Goal: Information Seeking & Learning: Learn about a topic

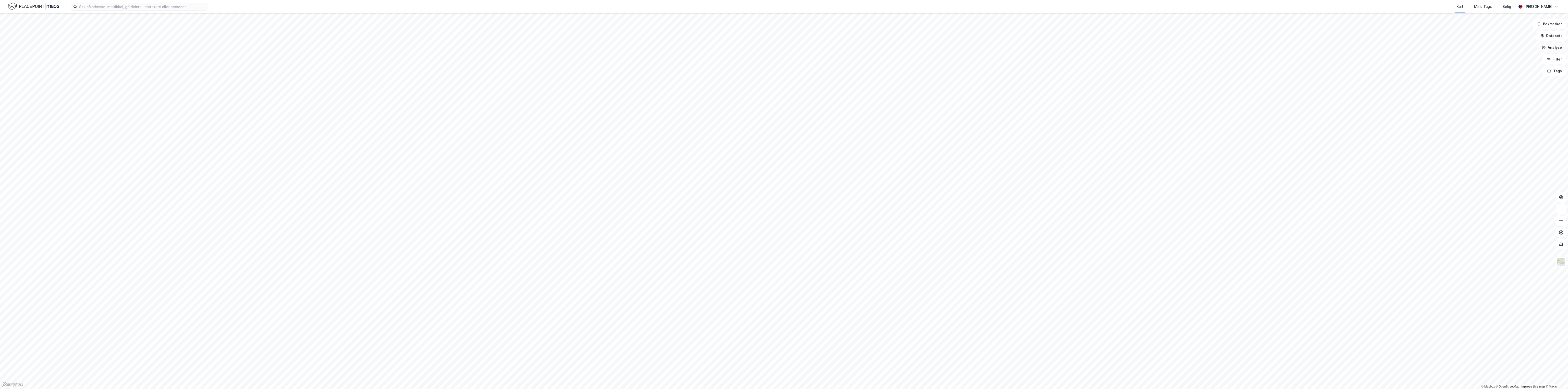
click at [1556, 45] on button "Analyse" at bounding box center [1552, 47] width 29 height 10
click at [1500, 65] on div "Tegn sirkel" at bounding box center [1506, 68] width 57 height 8
click at [28, 52] on button "Vis eiendommer" at bounding box center [31, 55] width 53 height 8
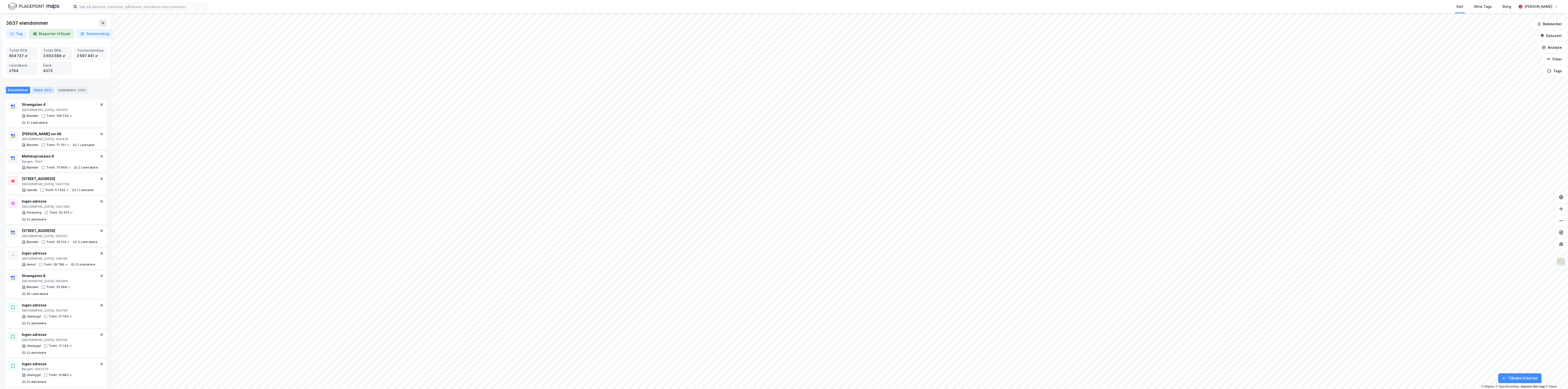
click at [44, 91] on div "4373" at bounding box center [47, 90] width 9 height 5
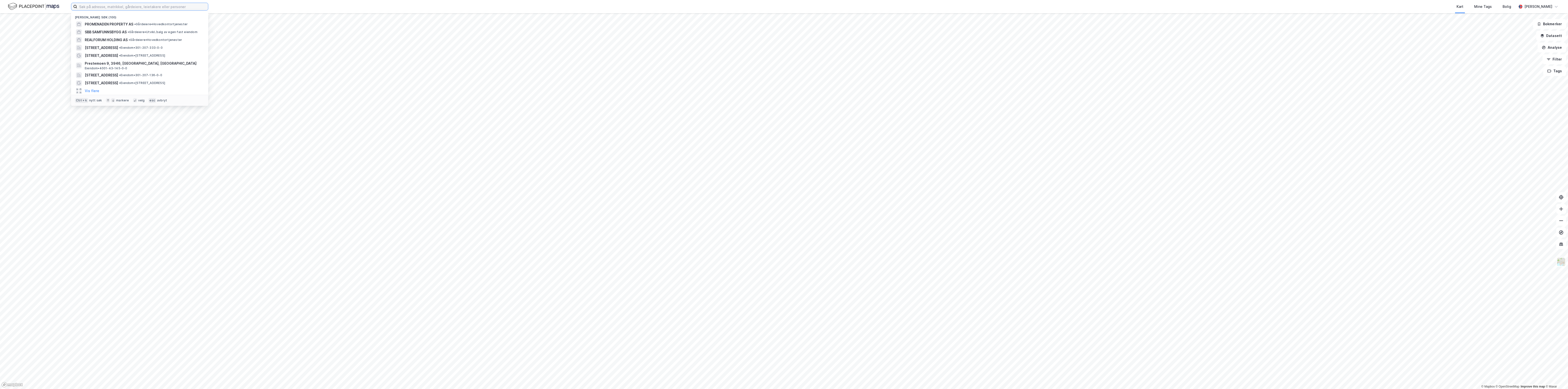
click at [125, 8] on input at bounding box center [142, 7] width 131 height 7
click at [150, 54] on span "VESTERHEIM HOLDING AS" at bounding box center [146, 53] width 44 height 6
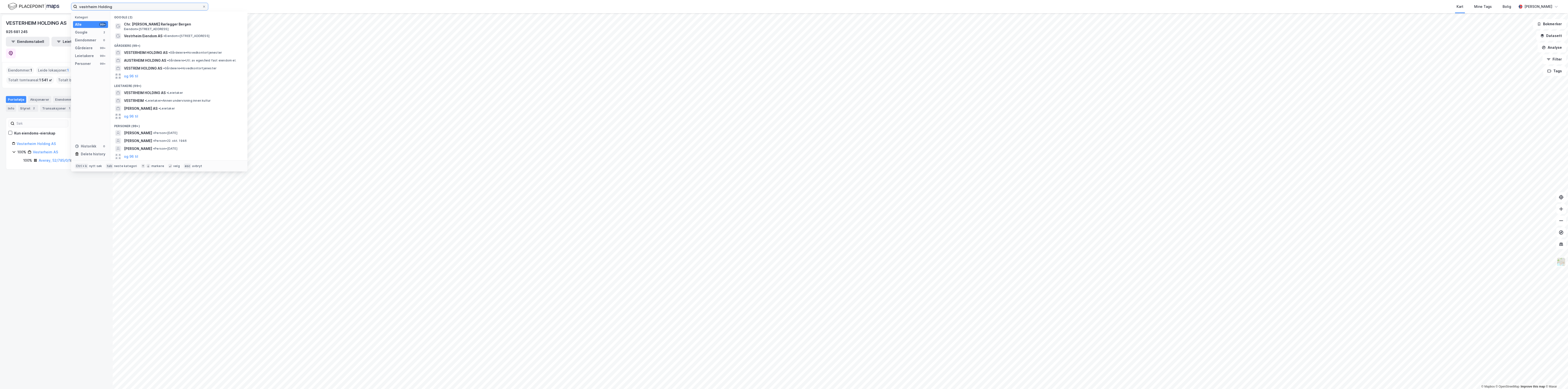
drag, startPoint x: 128, startPoint y: 5, endPoint x: 97, endPoint y: 5, distance: 31.0
click at [97, 5] on input "vestrheim Holding" at bounding box center [139, 7] width 125 height 7
click at [164, 40] on span "VESTRHEIM EIENDOM AS" at bounding box center [145, 41] width 41 height 6
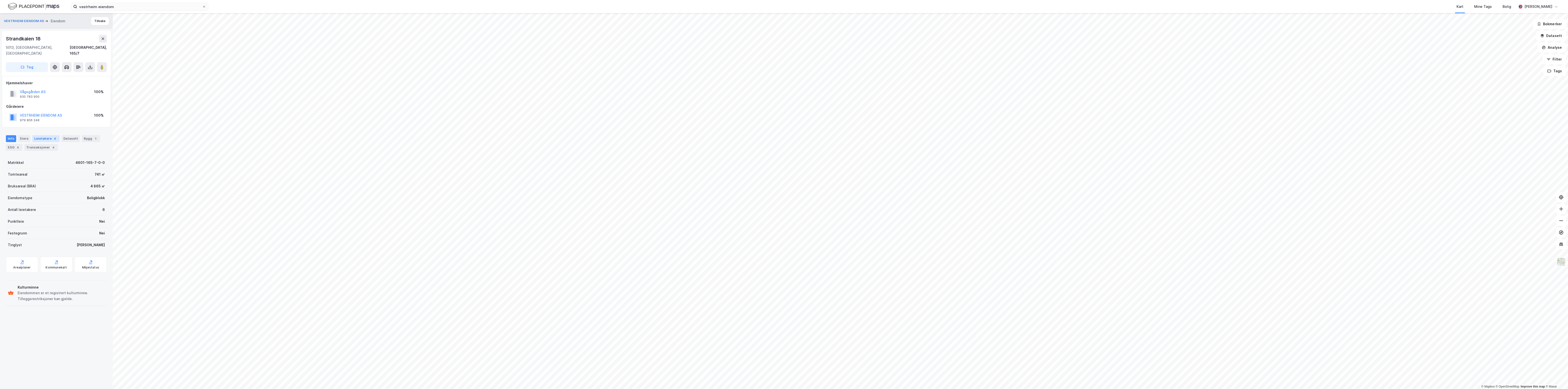
click at [32, 135] on div "Leietakere 6" at bounding box center [46, 138] width 27 height 7
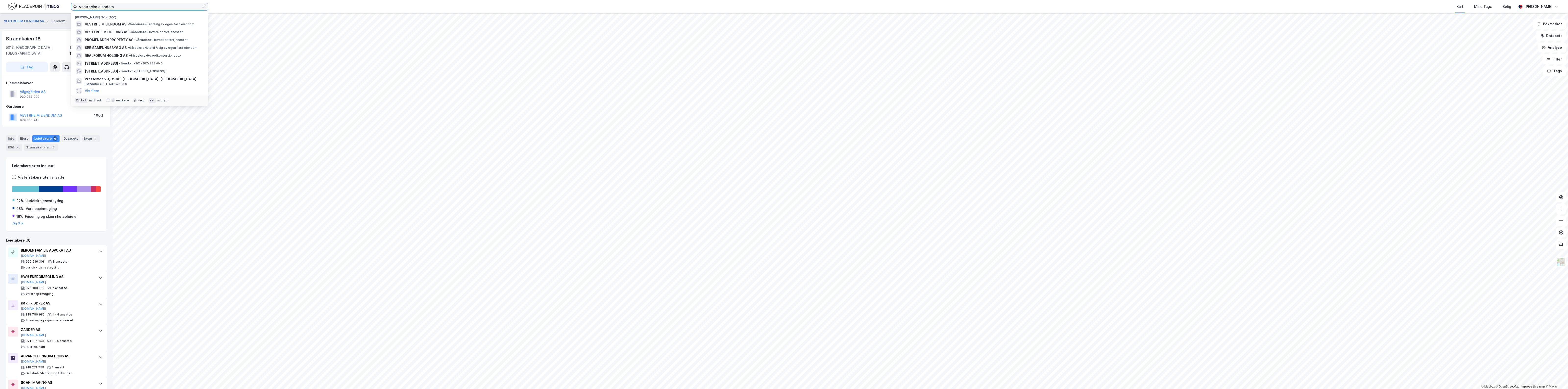
drag, startPoint x: 133, startPoint y: 4, endPoint x: 41, endPoint y: -1, distance: 92.1
click at [41, 0] on html "vestrheim eiendom [GEOGRAPHIC_DATA] søk (100) VESTRHEIM EIENDOM AS • Gårdeiere …" at bounding box center [784, 194] width 1568 height 389
type input "s"
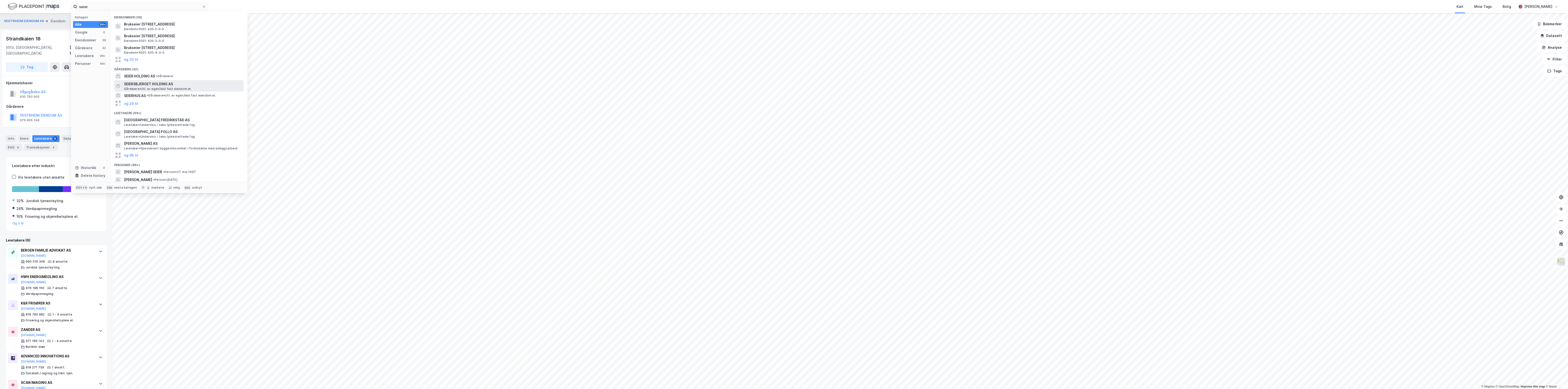
click at [141, 87] on span "Gårdeiere • Utl. av egen/leid fast eiendom el." at bounding box center [158, 89] width 68 height 4
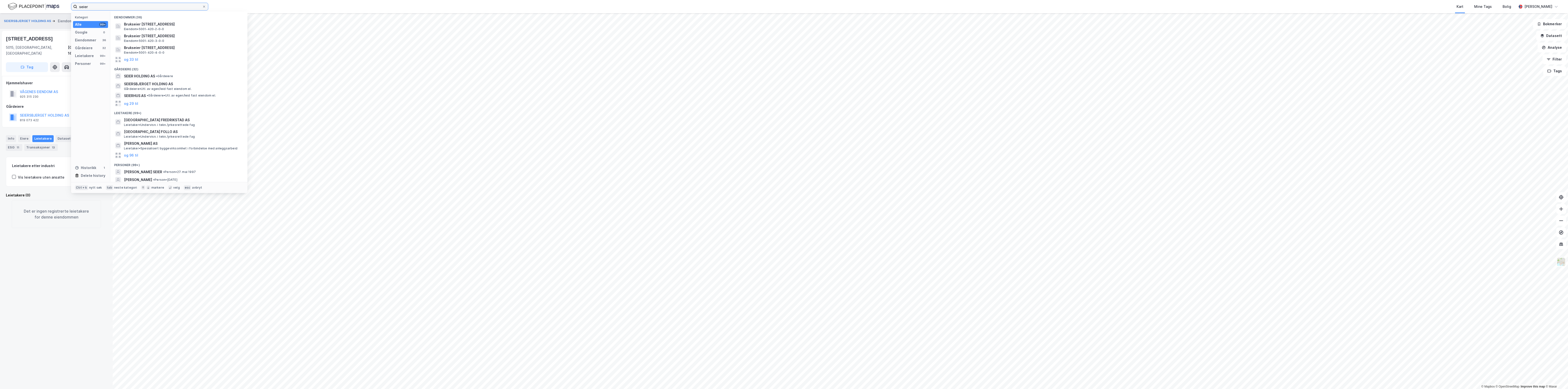
drag, startPoint x: 90, startPoint y: 5, endPoint x: 54, endPoint y: 5, distance: 36.0
click at [54, 5] on div "seier Kategori Alle 99+ Google 0 Eiendommer 36 Gårdeiere 32 Leietakere 99+ Pers…" at bounding box center [784, 7] width 1568 height 13
click at [162, 38] on div "STORANGER AS • Gårdeiere • Hovedkontortjenester" at bounding box center [183, 41] width 119 height 6
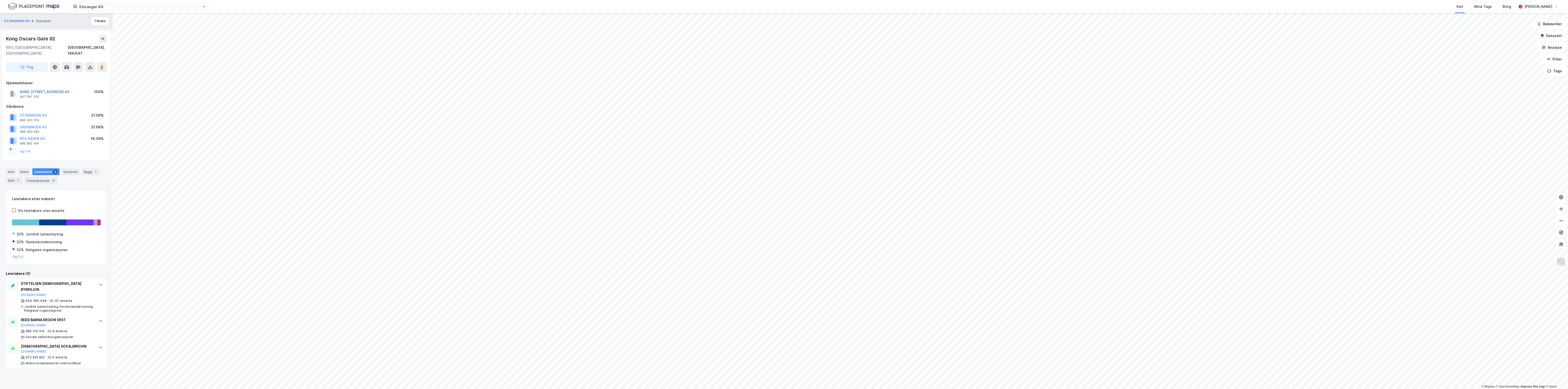
click at [0, 0] on button "KONG [STREET_ADDRESS] AS" at bounding box center [0, 0] width 0 height 0
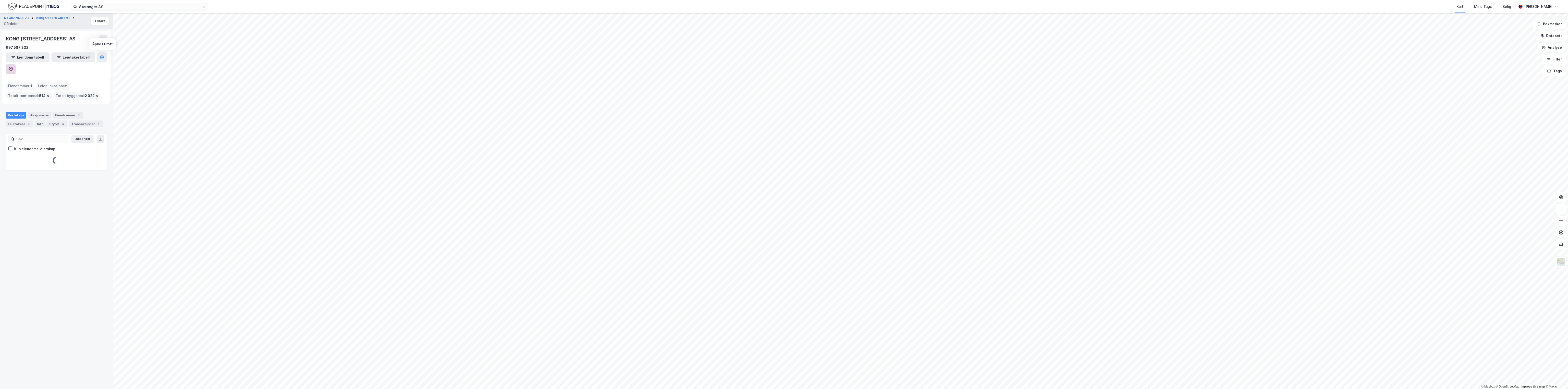
click at [16, 64] on button at bounding box center [11, 69] width 10 height 10
drag, startPoint x: 19, startPoint y: 18, endPoint x: 71, endPoint y: 16, distance: 52.0
click at [19, 18] on button "STORANGER AS" at bounding box center [17, 18] width 27 height 5
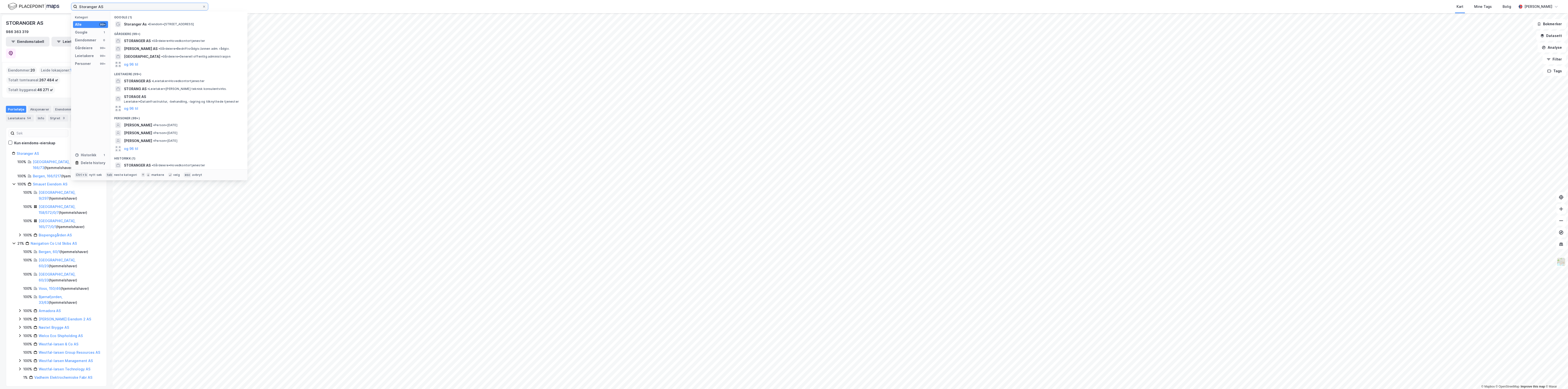
drag, startPoint x: 110, startPoint y: 9, endPoint x: 18, endPoint y: -6, distance: 93.2
click at [18, 0] on html "Storanger AS Kategori Alle 99+ Google 1 Eiendommer 0 Gårdeiere 99+ Leietakere 9…" at bounding box center [784, 194] width 1568 height 389
click at [160, 110] on span "MØHLENPRIS HOVEDGAARD AS" at bounding box center [150, 113] width 52 height 6
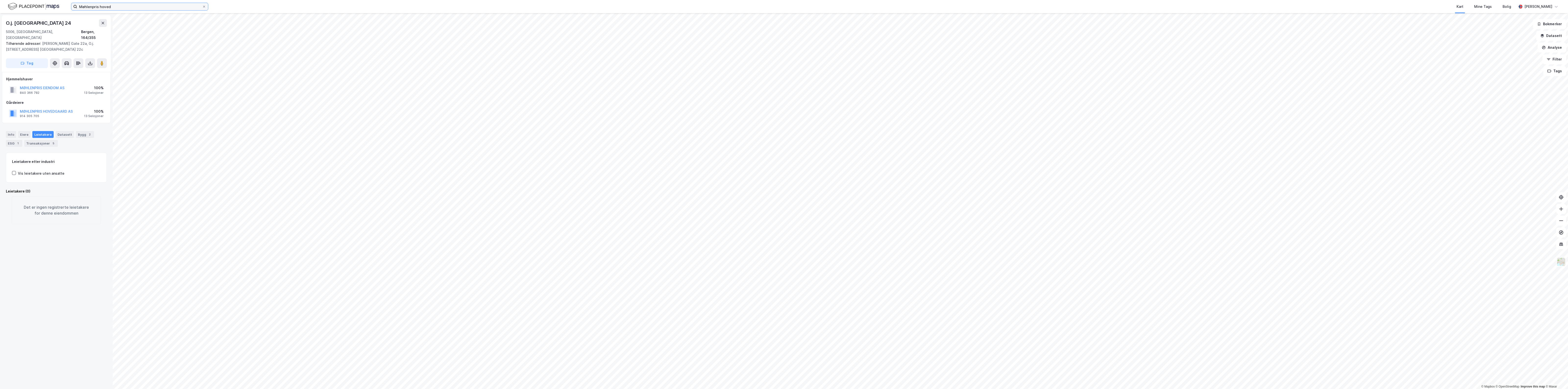
click at [166, 4] on input "Møhlenpris hoved" at bounding box center [139, 7] width 125 height 7
drag, startPoint x: 161, startPoint y: 7, endPoint x: 0, endPoint y: 3, distance: 161.0
click at [0, 3] on div "Møhlenpris hoved Nylige søk (100) MØHLENPRIS HOVEDGAARD AS • Gårdeiere • Hovedk…" at bounding box center [784, 7] width 1568 height 13
click at [173, 39] on span "• Gårdeiere • Utl. av egen/leid fast eiendom el." at bounding box center [191, 41] width 69 height 4
drag, startPoint x: 83, startPoint y: 7, endPoint x: 29, endPoint y: 7, distance: 54.0
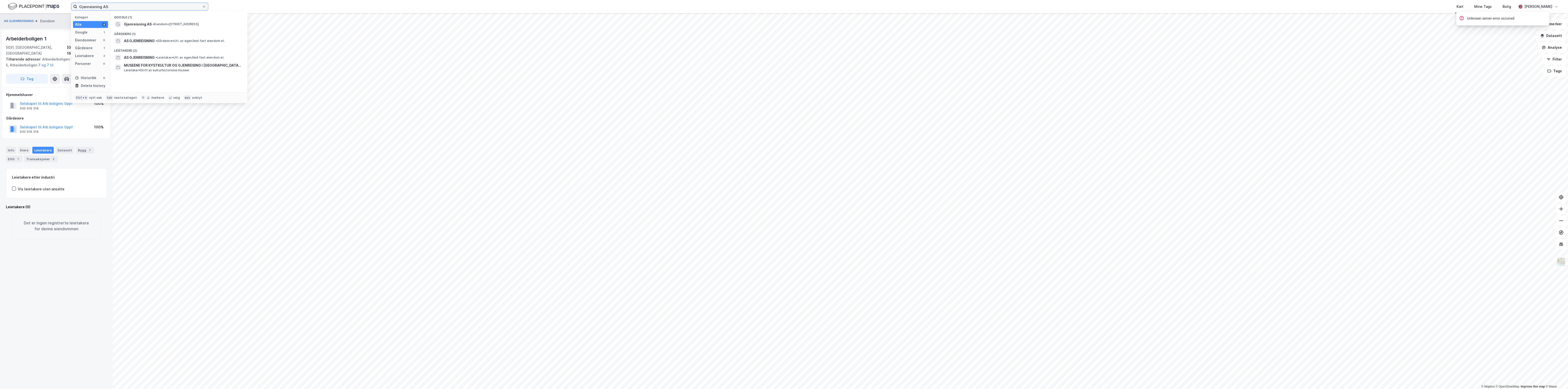
click at [29, 7] on div "Gjenreisning AS Kategori Alle 4 Google 1 Eiendommer 0 Gårdeiere 1 Leietakere 2 …" at bounding box center [784, 7] width 1568 height 13
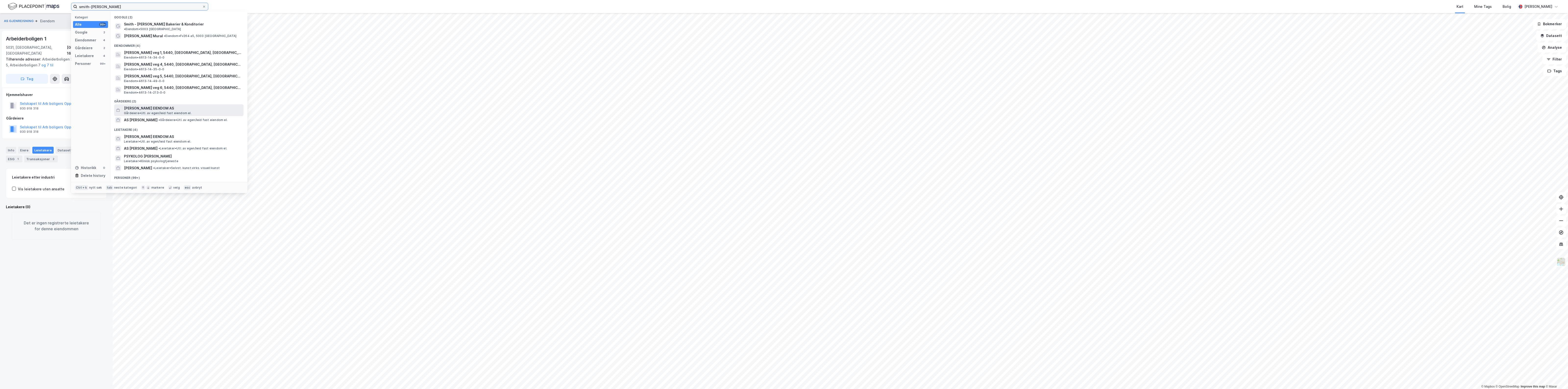
type input "smith-[PERSON_NAME]"
click at [177, 107] on span "[PERSON_NAME] EIENDOM AS" at bounding box center [183, 108] width 117 height 6
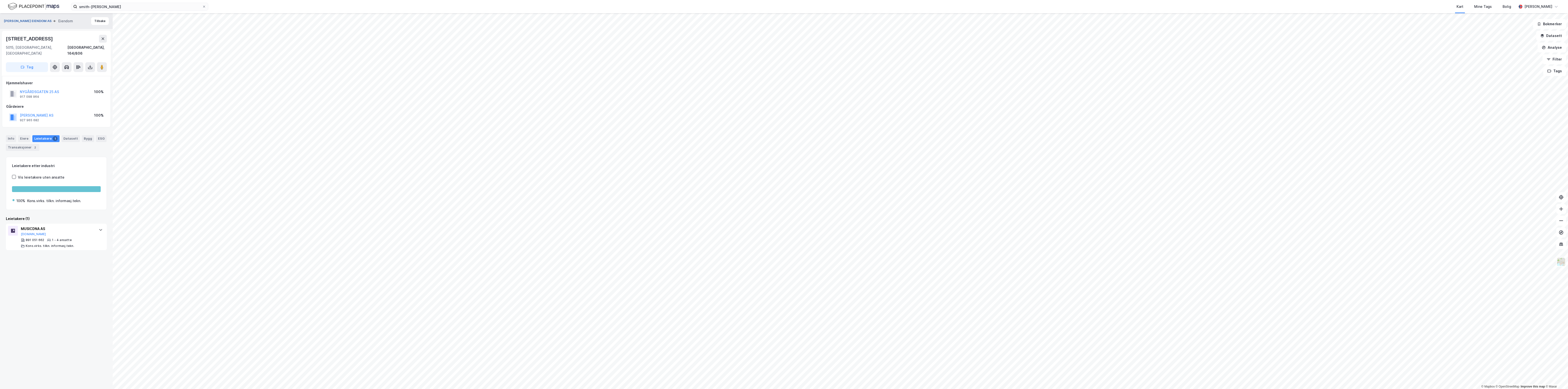
click at [27, 20] on button "[PERSON_NAME] EIENDOM AS" at bounding box center [28, 21] width 49 height 5
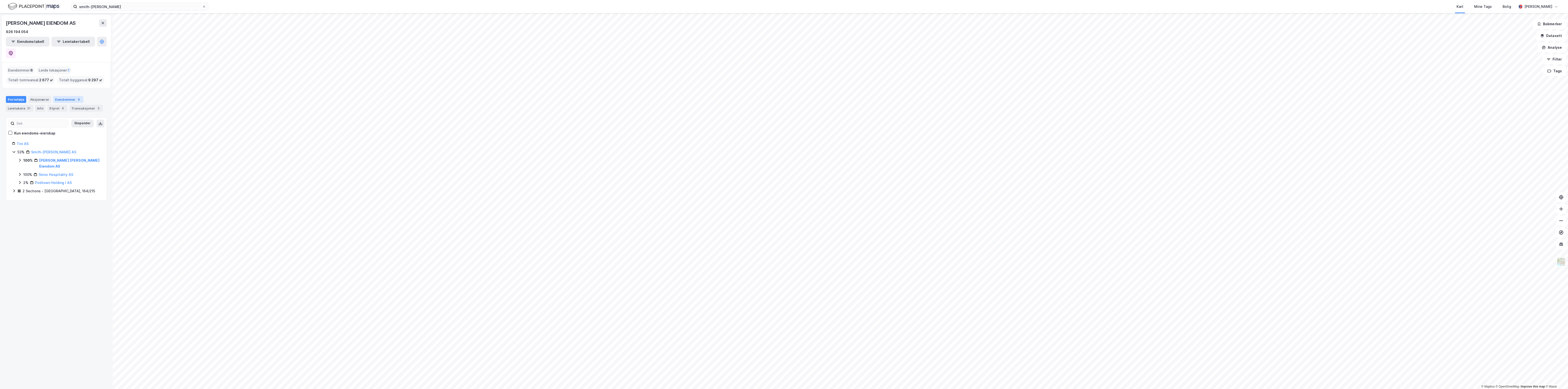
click at [57, 96] on div "Eiendommer 6" at bounding box center [68, 99] width 30 height 7
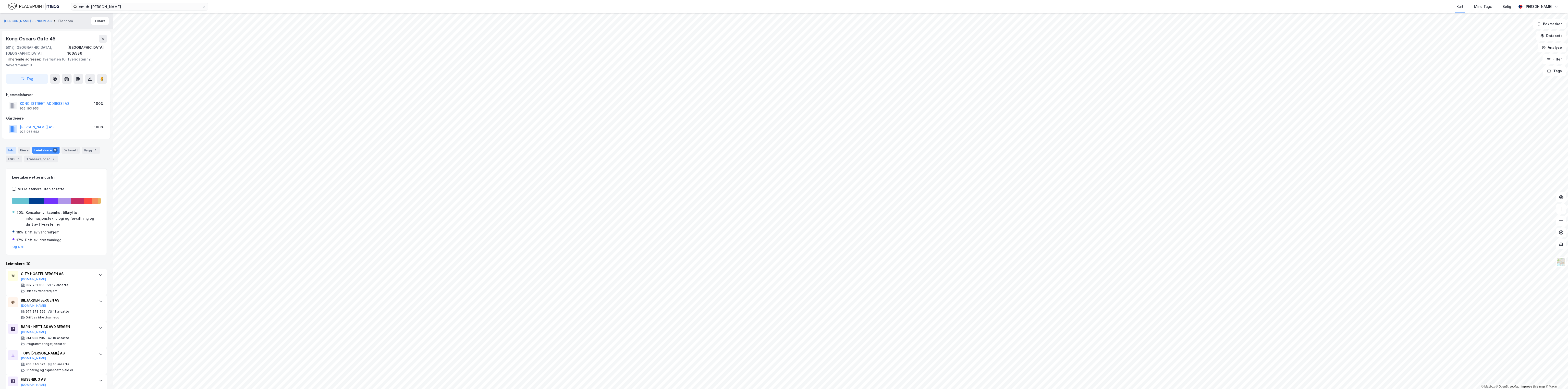
click at [8, 147] on div "Info" at bounding box center [11, 150] width 10 height 7
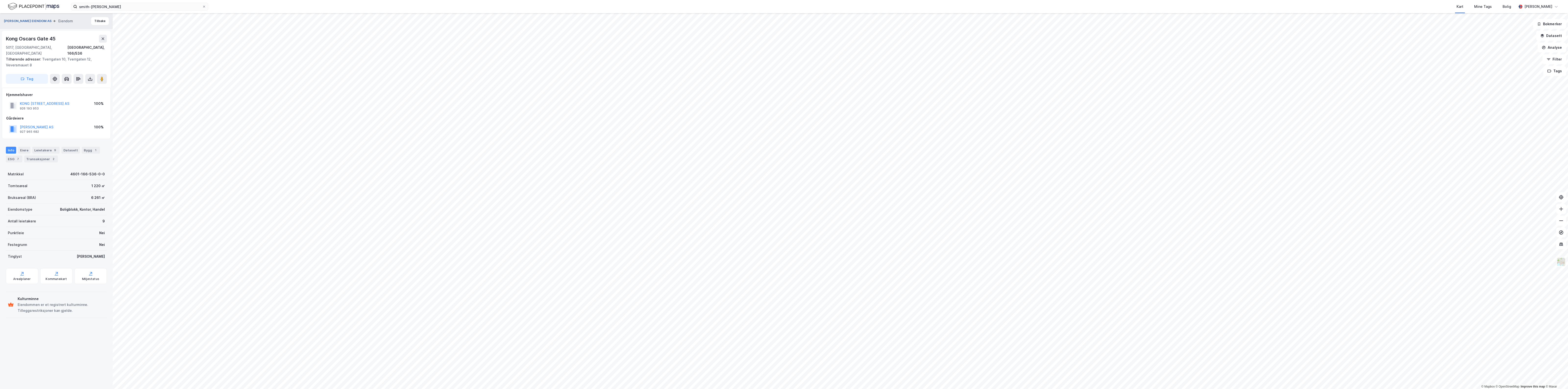
click at [38, 21] on button "[PERSON_NAME] EIENDOM AS" at bounding box center [28, 21] width 49 height 5
drag, startPoint x: 71, startPoint y: 38, endPoint x: 4, endPoint y: 40, distance: 67.0
click at [4, 40] on div "Danckert [STREET_ADDRESS]" at bounding box center [56, 54] width 109 height 45
copy div "[PERSON_NAME] Gate 1"
click at [32, 19] on button "[PERSON_NAME] EIENDOM AS" at bounding box center [28, 21] width 49 height 5
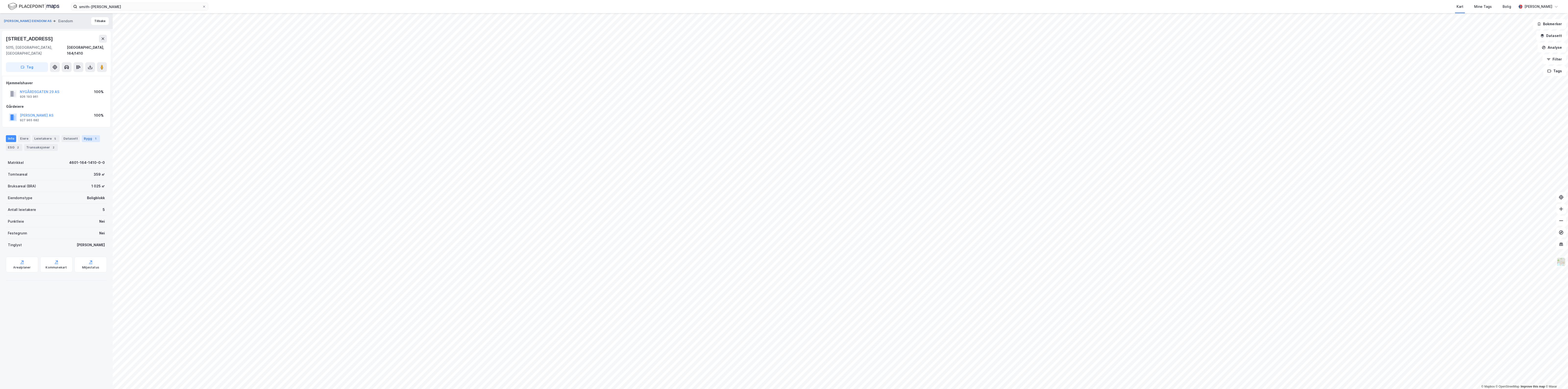
click at [83, 135] on div "Bygg 1" at bounding box center [91, 138] width 18 height 7
click at [75, 215] on div "Boligblokk" at bounding box center [47, 217] width 70 height 5
click at [48, 135] on div "Leietakere 5" at bounding box center [46, 138] width 27 height 7
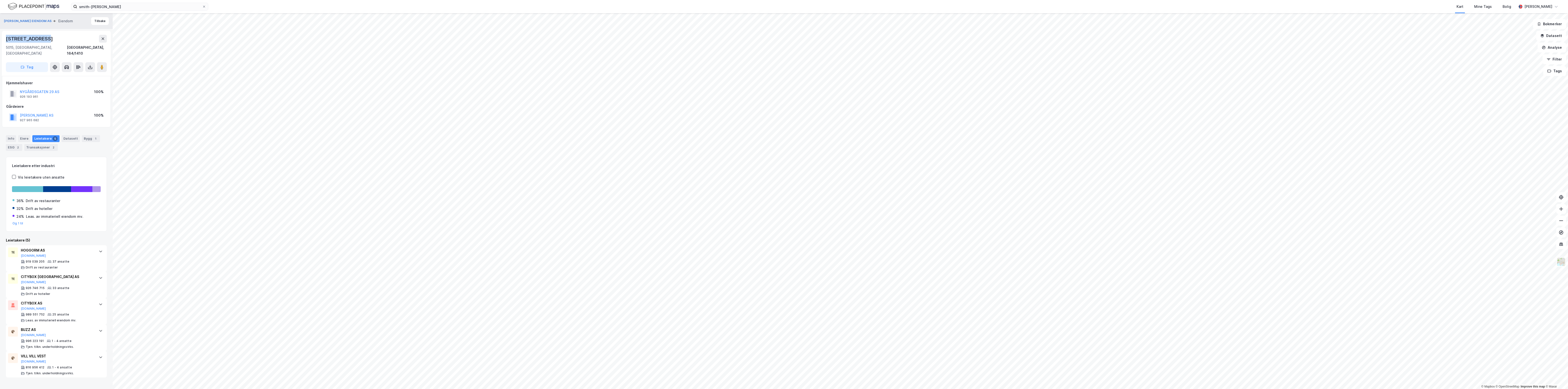
drag, startPoint x: 49, startPoint y: 37, endPoint x: 0, endPoint y: 37, distance: 49.0
click at [0, 37] on div "[PERSON_NAME] EIENDOM AS Eiendom Tilbake [STREET_ADDRESS] 29 AS 926 193 961 100…" at bounding box center [56, 201] width 113 height 376
copy div "[STREET_ADDRESS]"
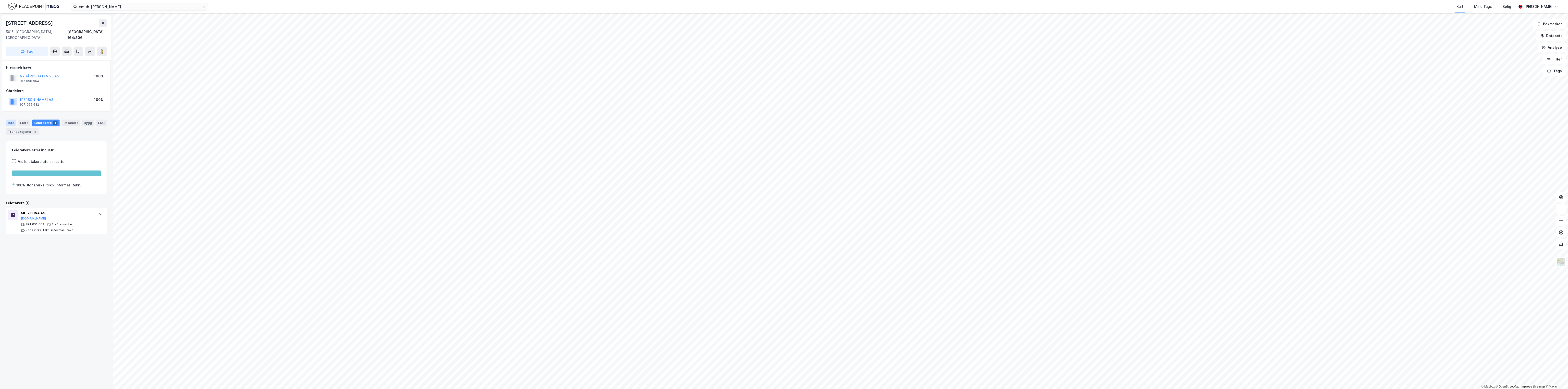
click at [12, 119] on div "Info" at bounding box center [11, 122] width 10 height 7
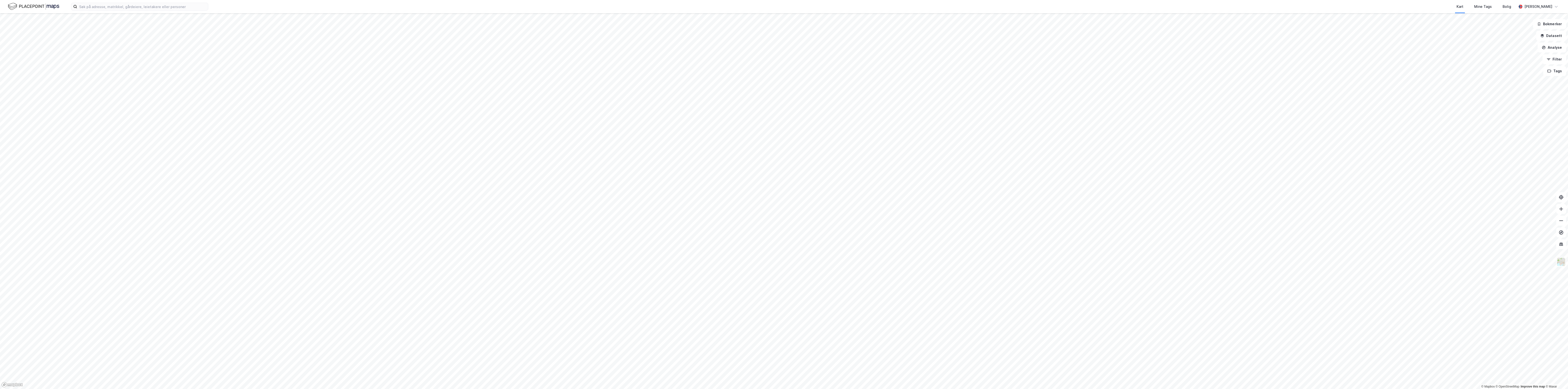
click at [152, 12] on div "Kart Mine Tags Bolig Sondre Aarseth Skjerven" at bounding box center [784, 7] width 1568 height 13
click at [155, 4] on input at bounding box center [142, 7] width 131 height 7
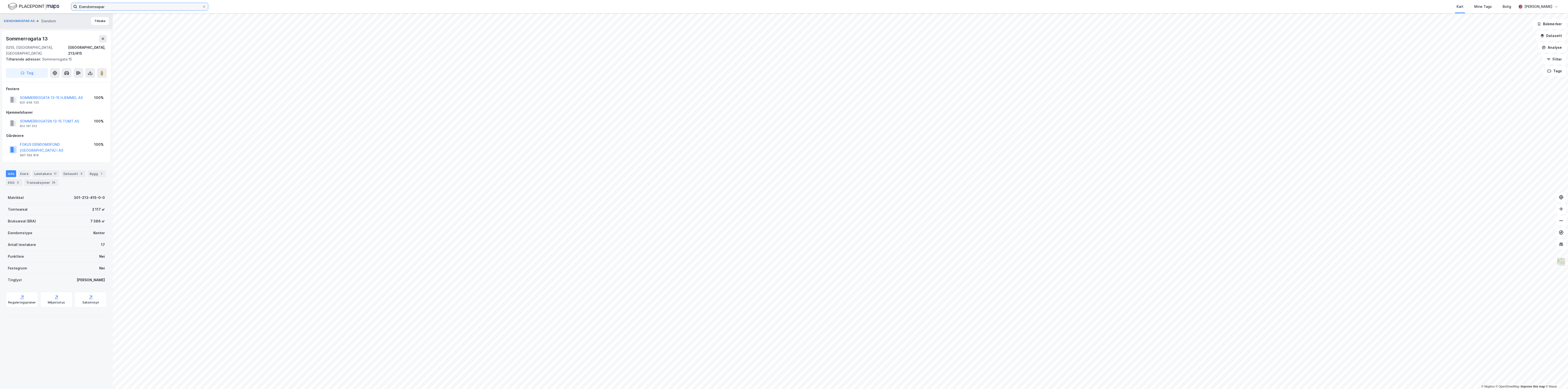
click at [116, 3] on input "Eiendomsspar" at bounding box center [139, 7] width 125 height 7
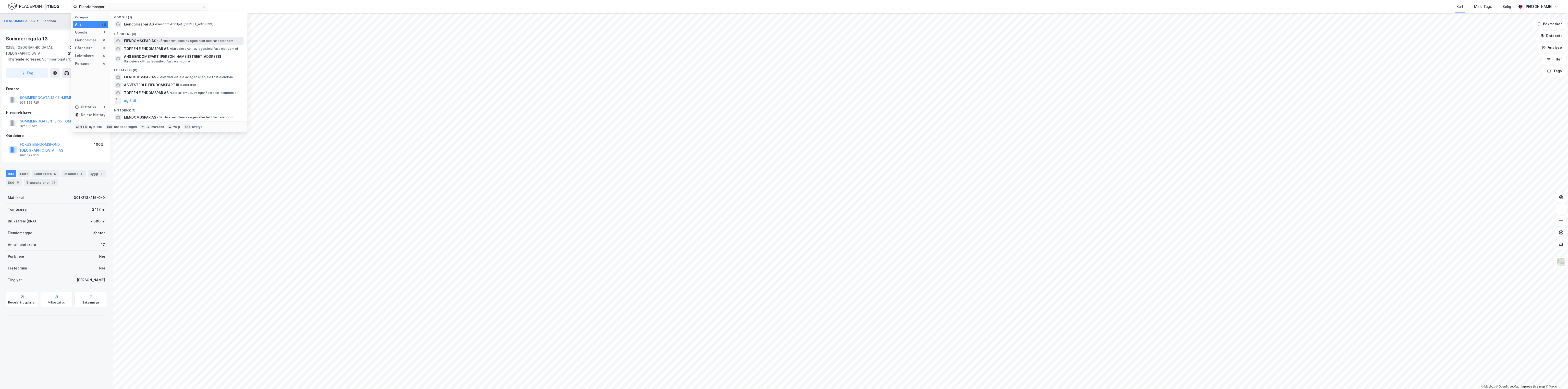
click at [138, 41] on span "EIENDOMSSPAR AS" at bounding box center [140, 41] width 32 height 6
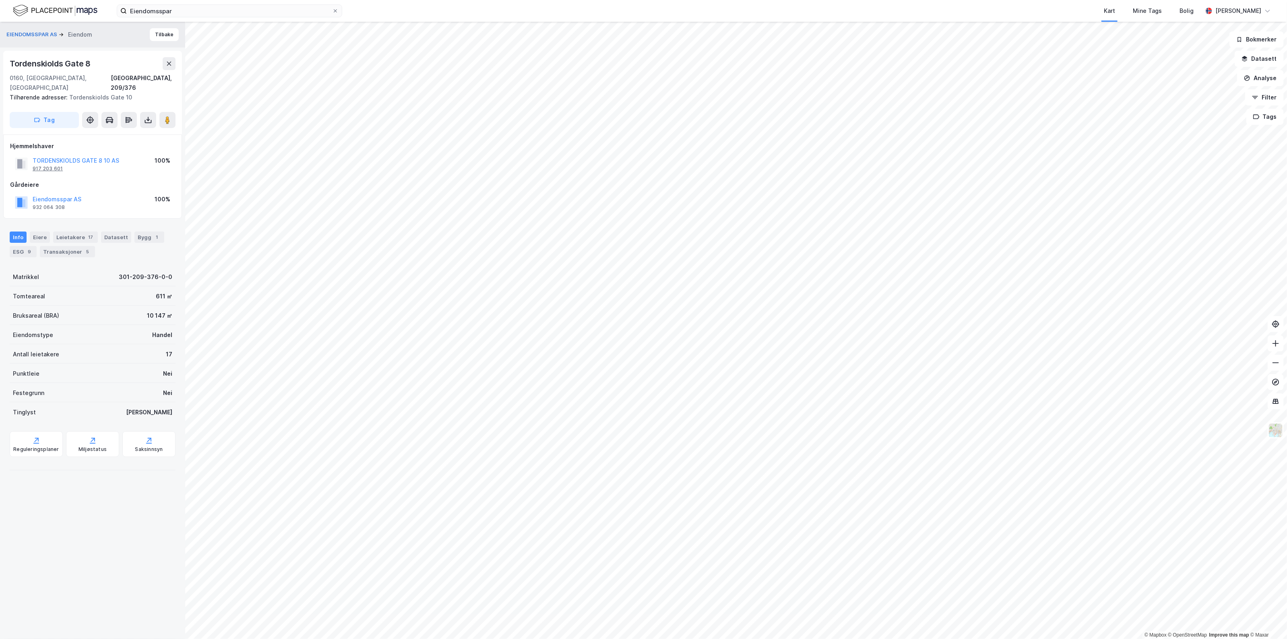
click at [51, 165] on div "917 203 601" at bounding box center [48, 168] width 30 height 6
click at [163, 11] on input "Eiendomsspar" at bounding box center [229, 11] width 205 height 12
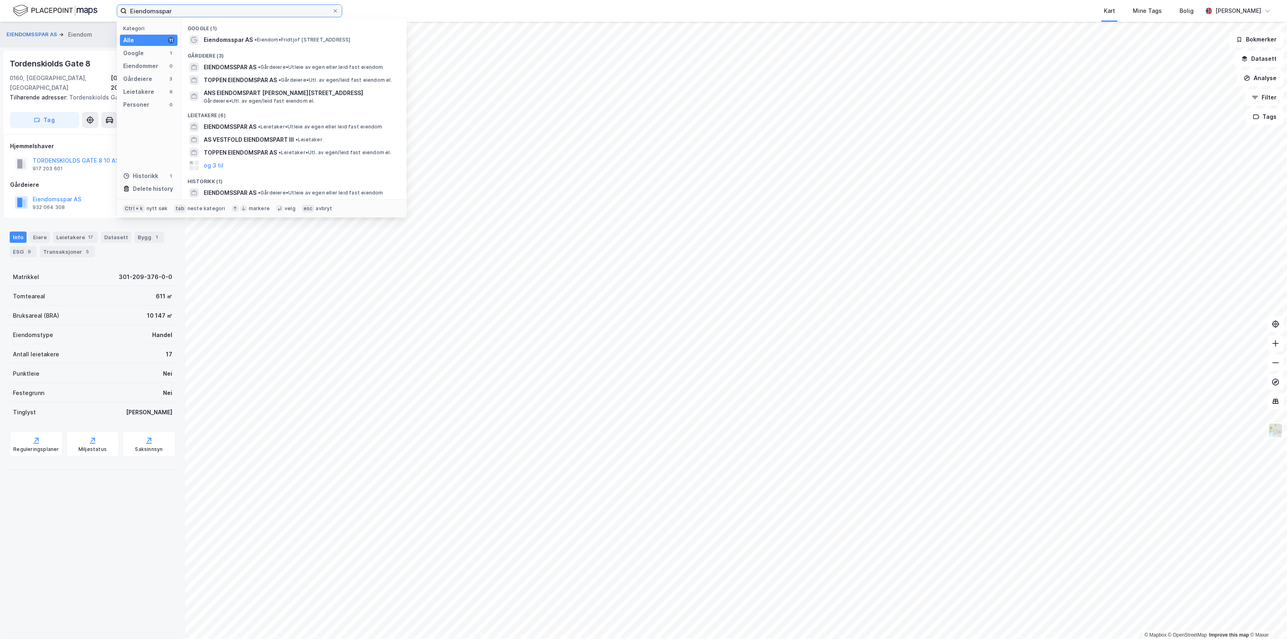
paste input "917 203 601"
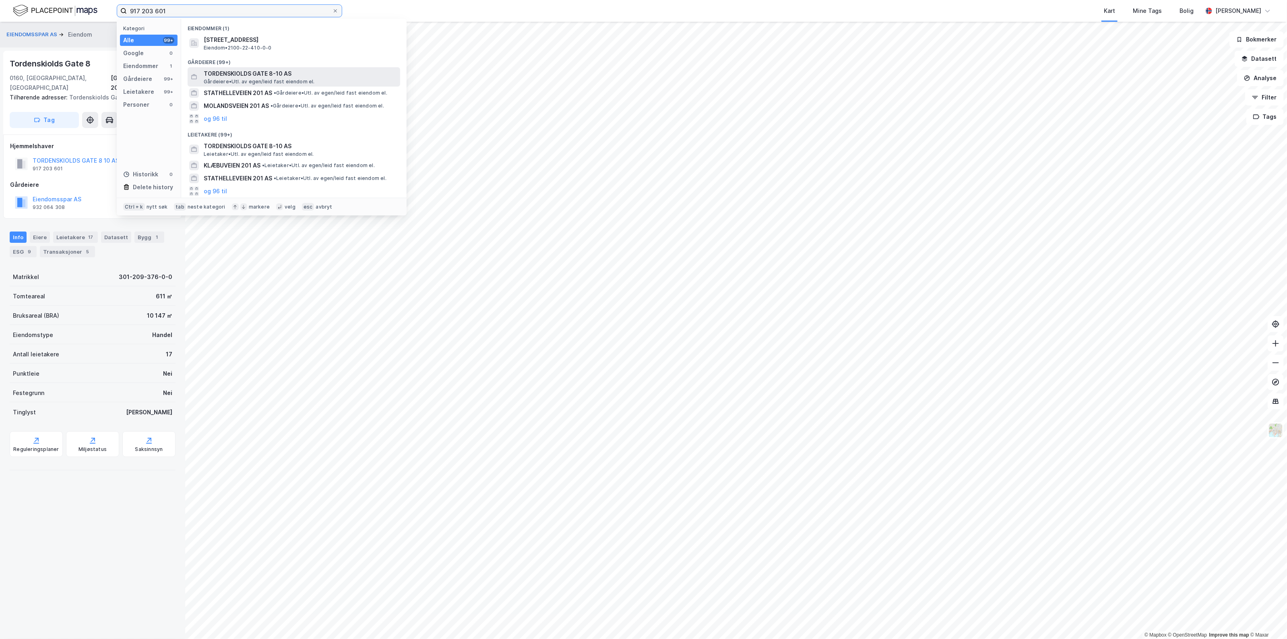
type input "917 203 601"
click at [244, 73] on span "TORDENSKIOLDS GATE 8-10 AS" at bounding box center [300, 74] width 193 height 10
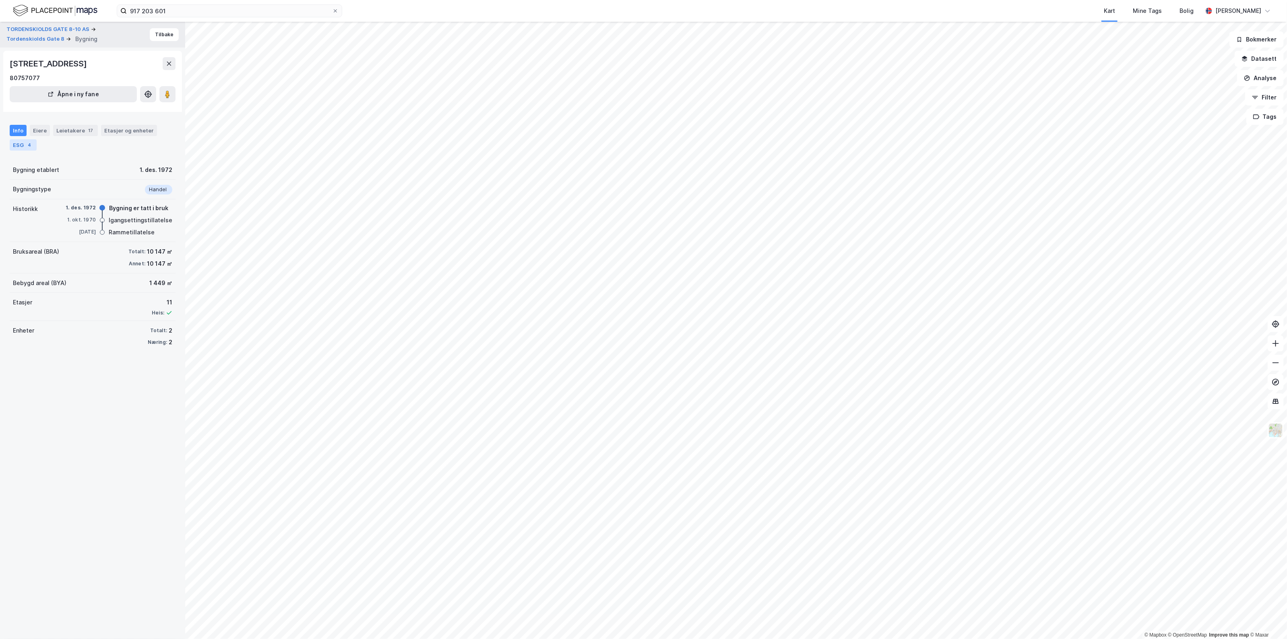
click at [19, 148] on div "ESG 4" at bounding box center [23, 144] width 27 height 11
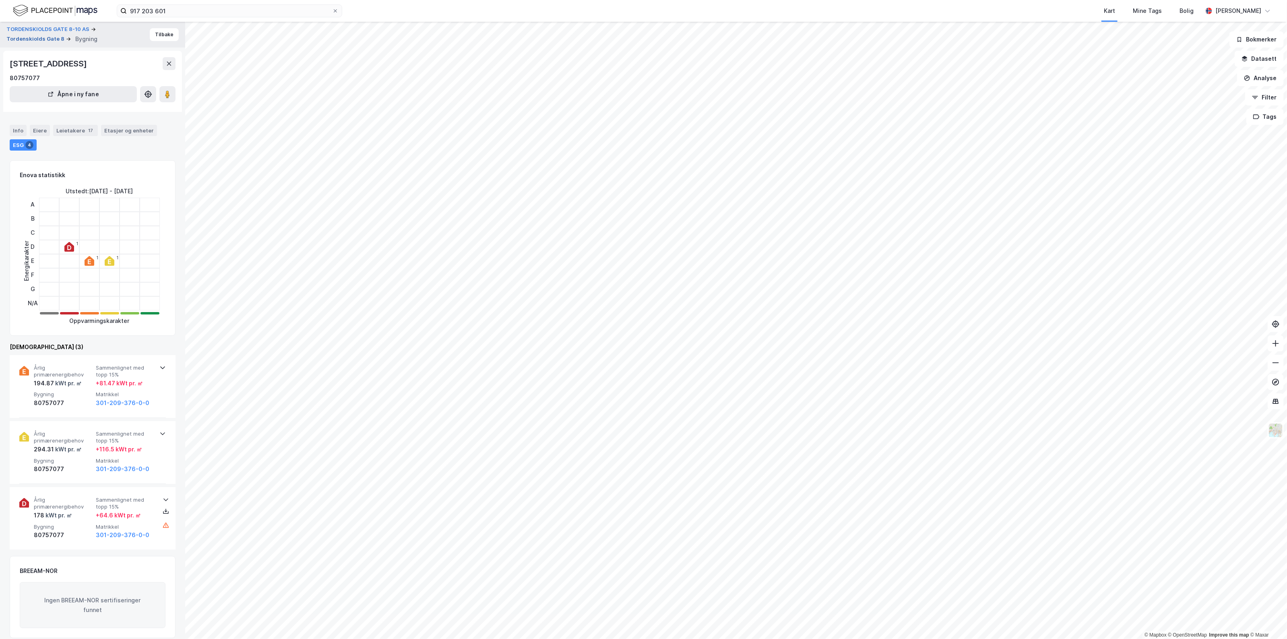
click at [48, 43] on button "Tordenskiolds Gate 8" at bounding box center [36, 39] width 60 height 8
click at [19, 125] on div "Info" at bounding box center [18, 130] width 17 height 11
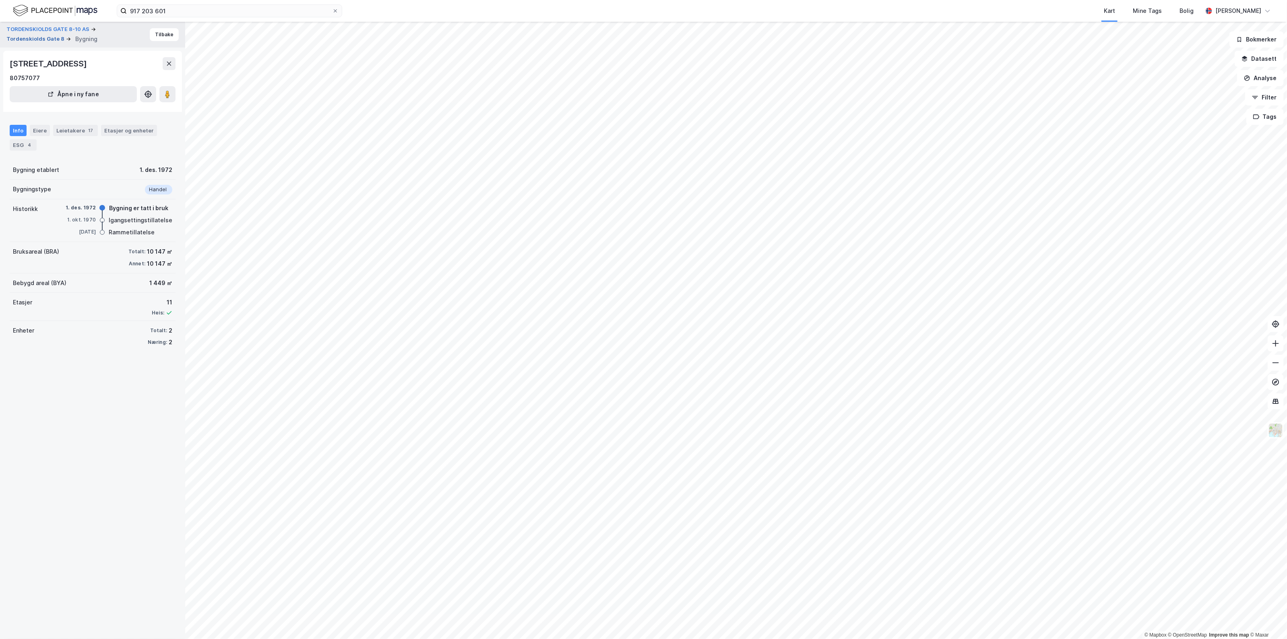
click at [37, 39] on button "Tordenskiolds Gate 8" at bounding box center [36, 39] width 60 height 8
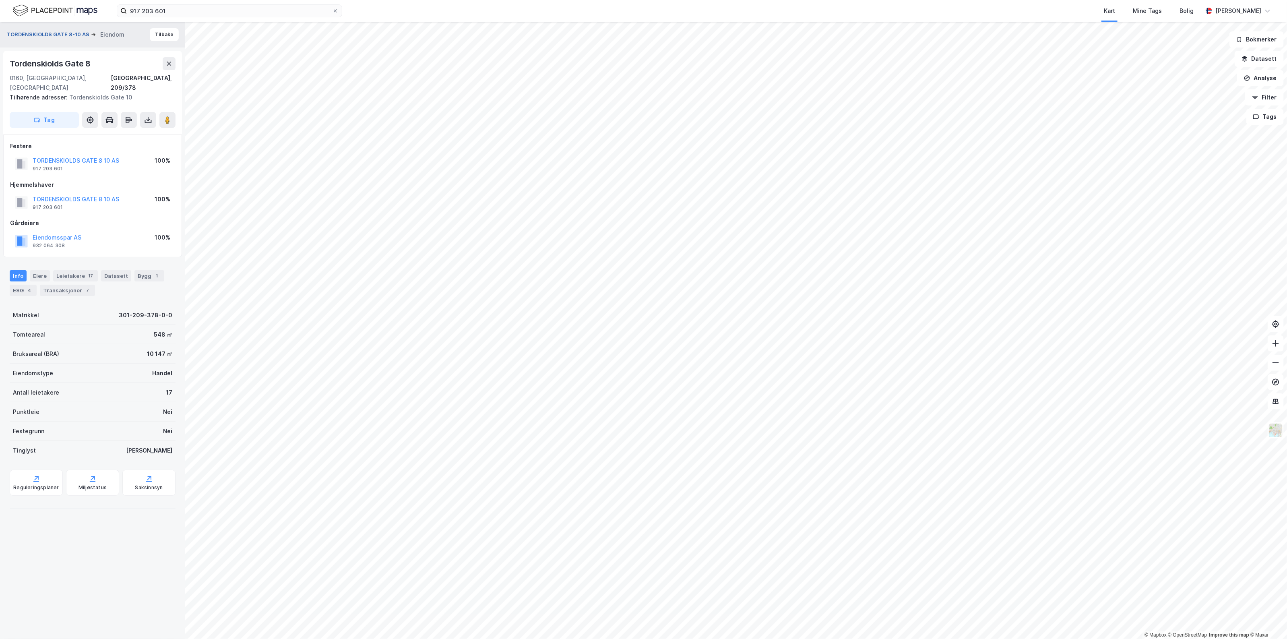
click at [43, 32] on button "TORDENSKIOLDS GATE 8-10 AS" at bounding box center [48, 35] width 85 height 8
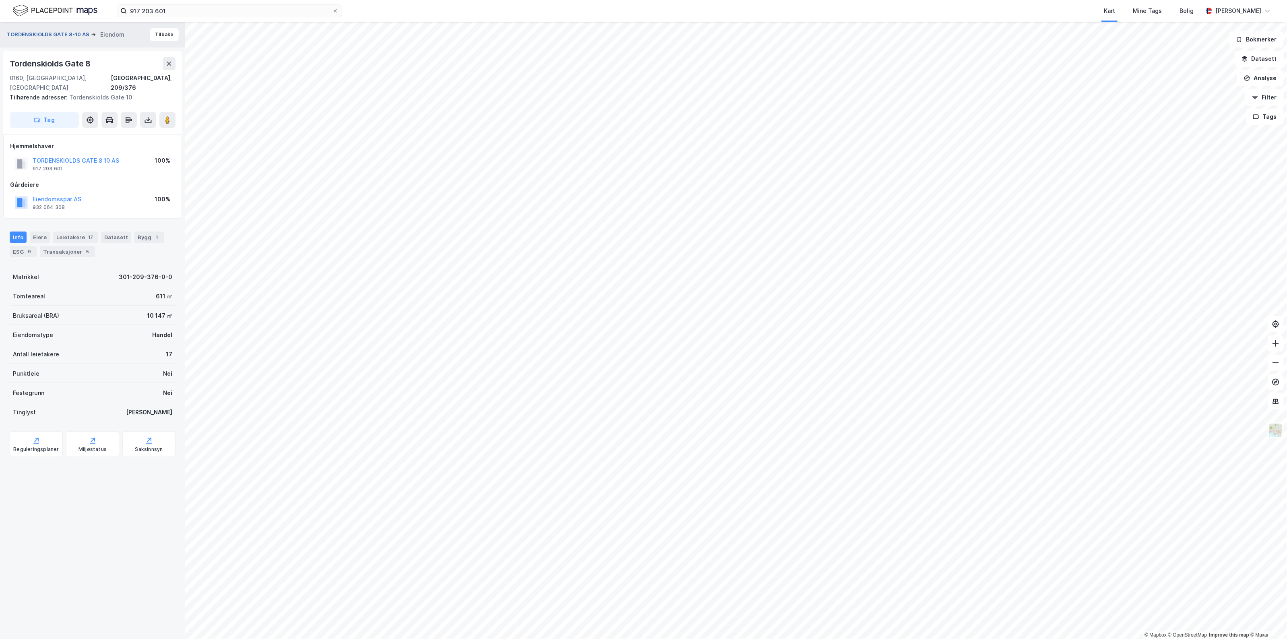
click at [12, 33] on button "TORDENSKIOLDS GATE 8-10 AS" at bounding box center [48, 35] width 85 height 8
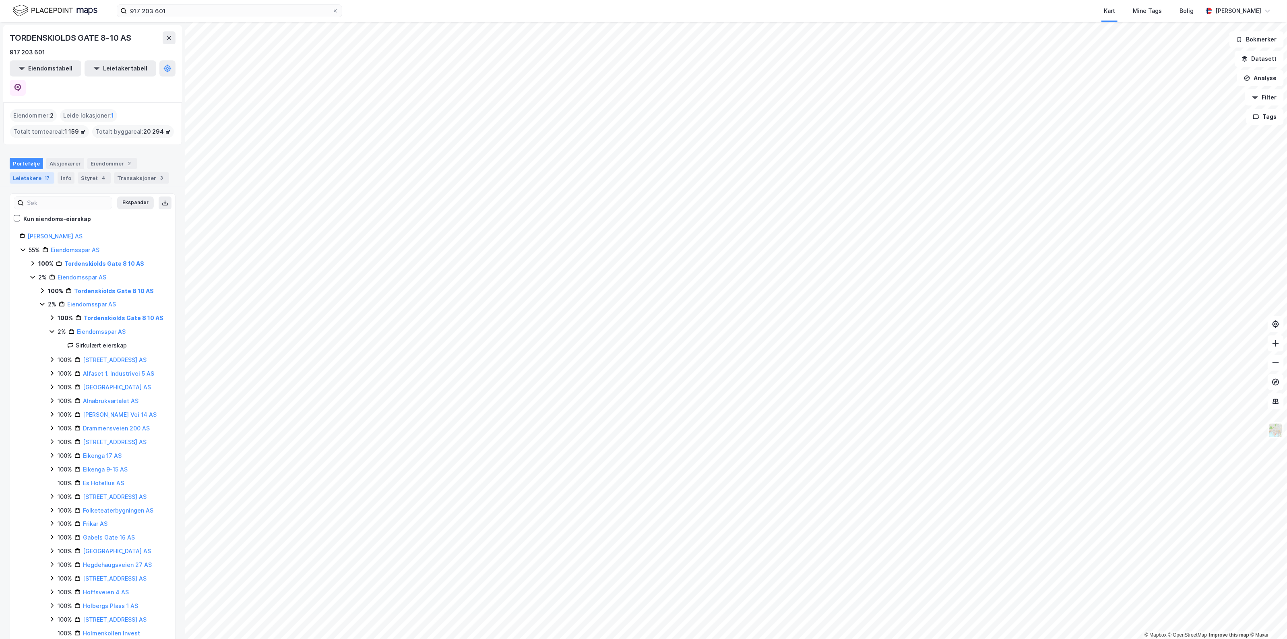
click at [28, 172] on div "Leietakere 17" at bounding box center [32, 177] width 45 height 11
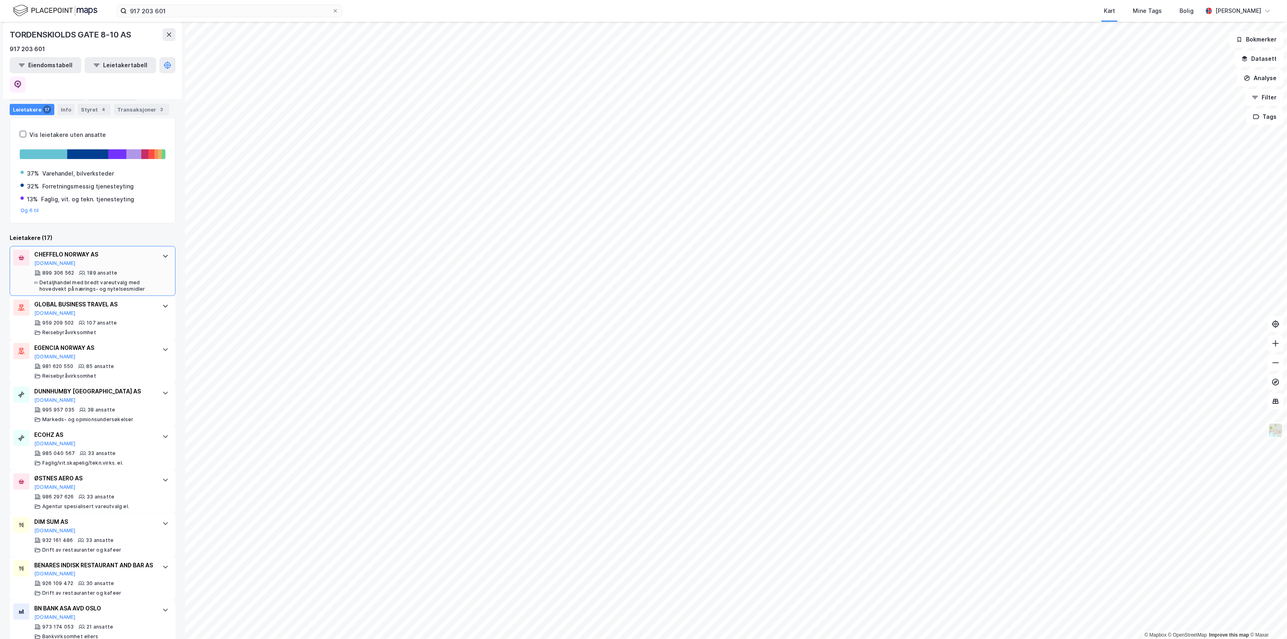
scroll to position [101, 0]
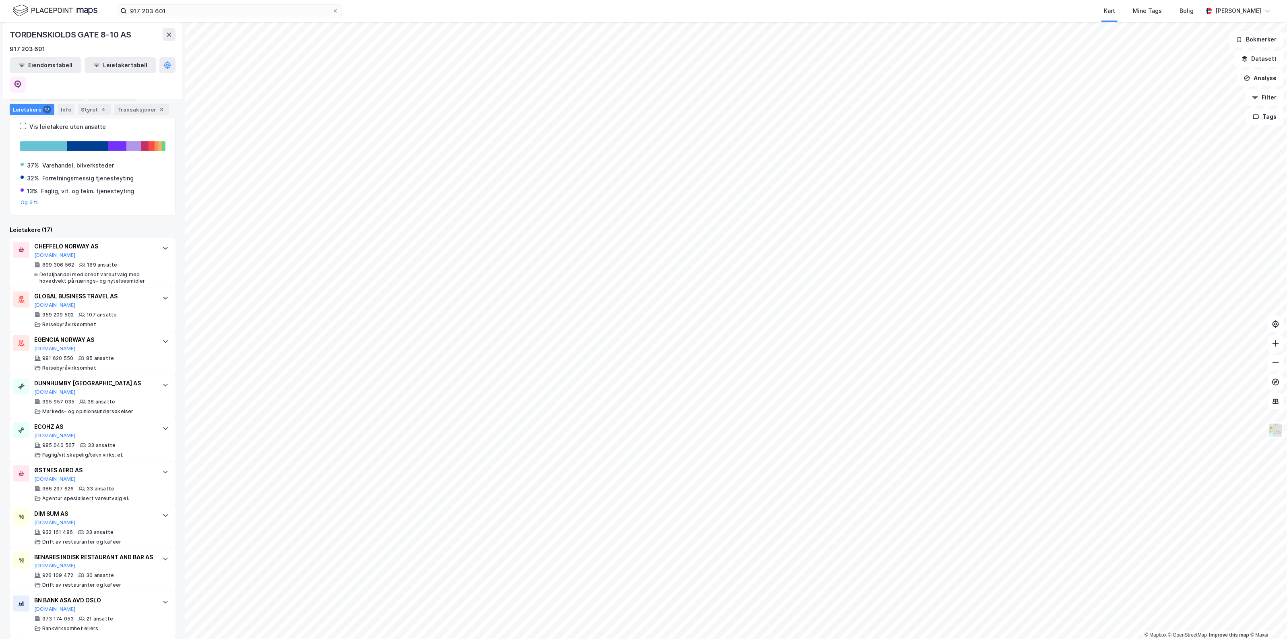
click at [138, 104] on div "Transaksjoner 3" at bounding box center [141, 109] width 55 height 11
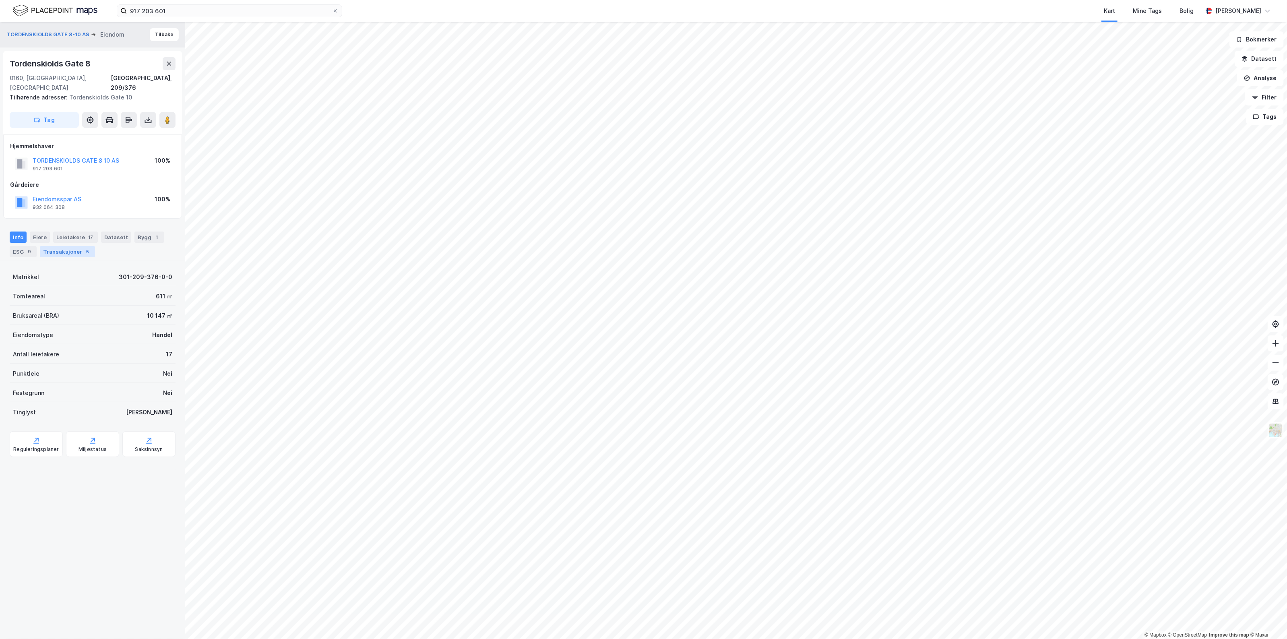
click at [74, 246] on div "Transaksjoner 5" at bounding box center [67, 251] width 55 height 11
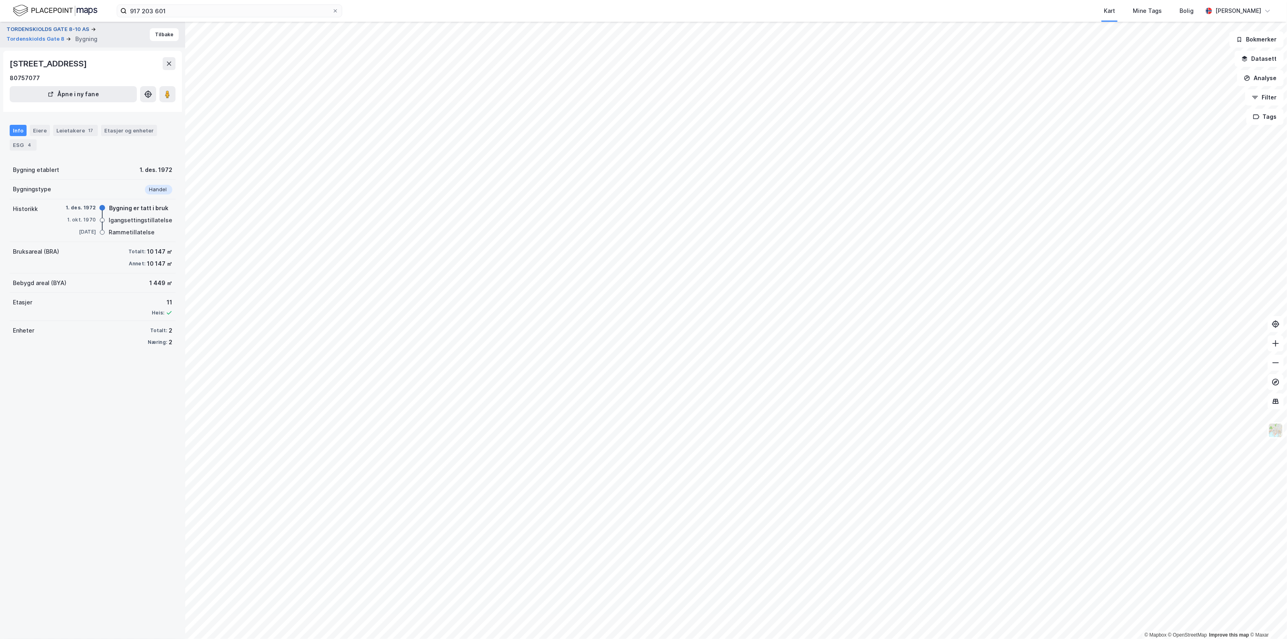
click at [19, 29] on button "TORDENSKIOLDS GATE 8-10 AS" at bounding box center [48, 29] width 85 height 8
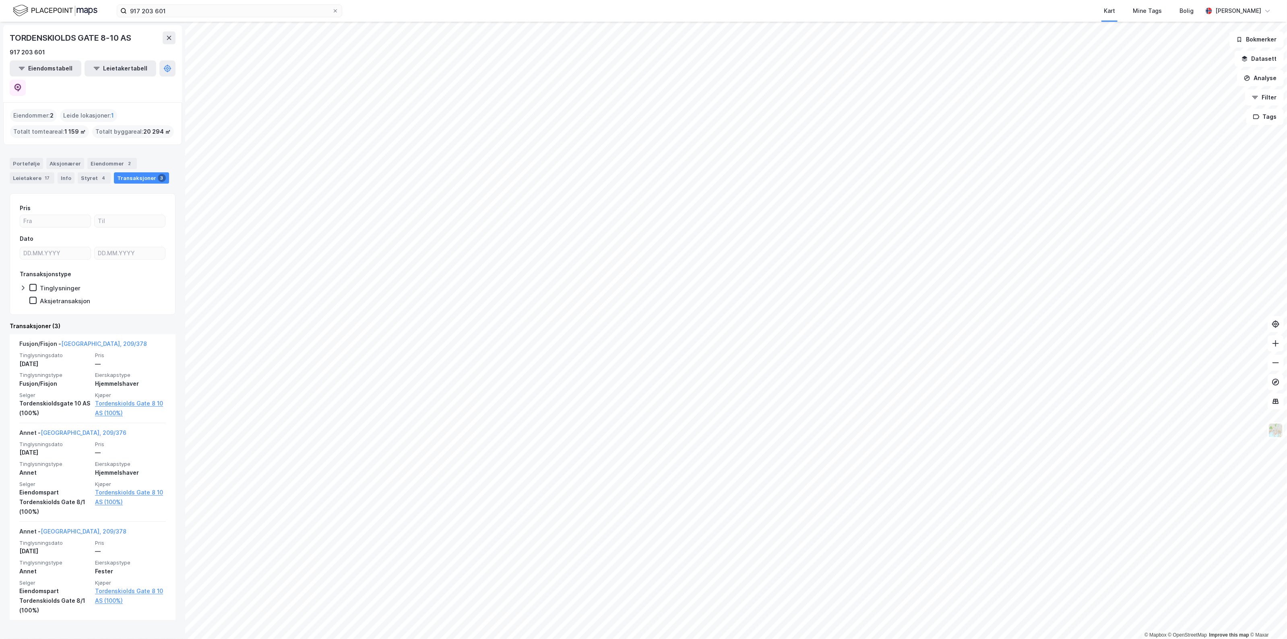
click at [31, 158] on div "Portefølje Aksjonærer Eiendommer 2 Leietakere 17 Info Styret 4 Transaksjoner 3" at bounding box center [93, 171] width 166 height 26
click at [32, 172] on div "Leietakere 17" at bounding box center [32, 177] width 45 height 11
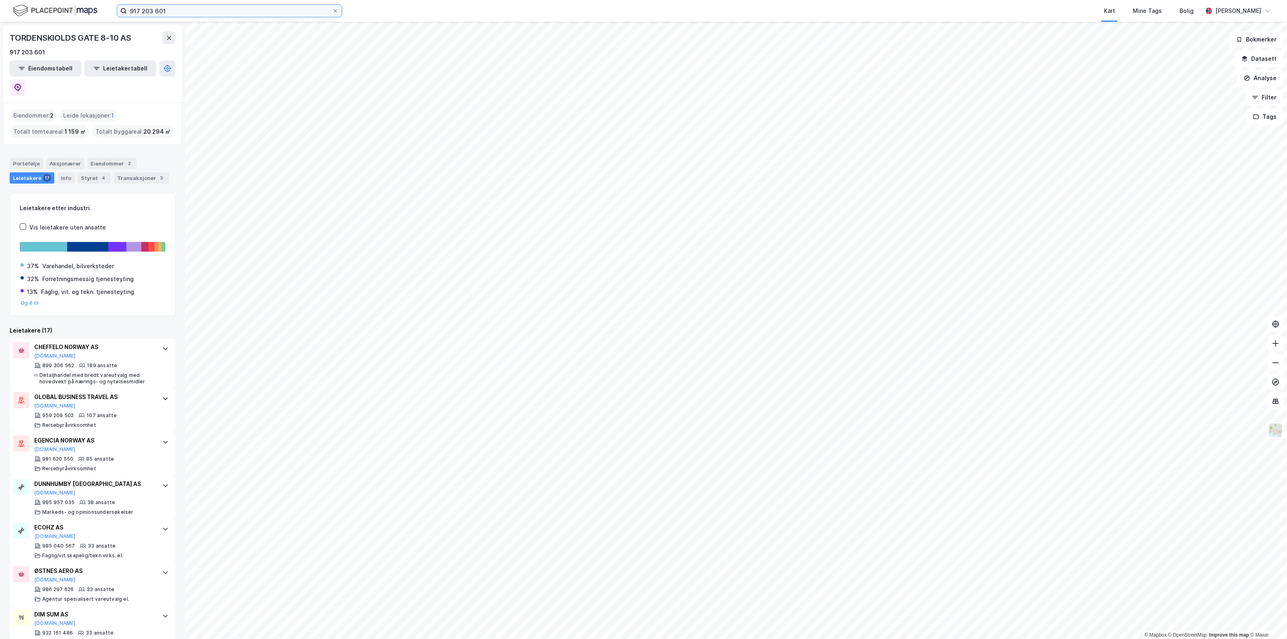
click at [169, 6] on input "917 203 601" at bounding box center [229, 11] width 205 height 12
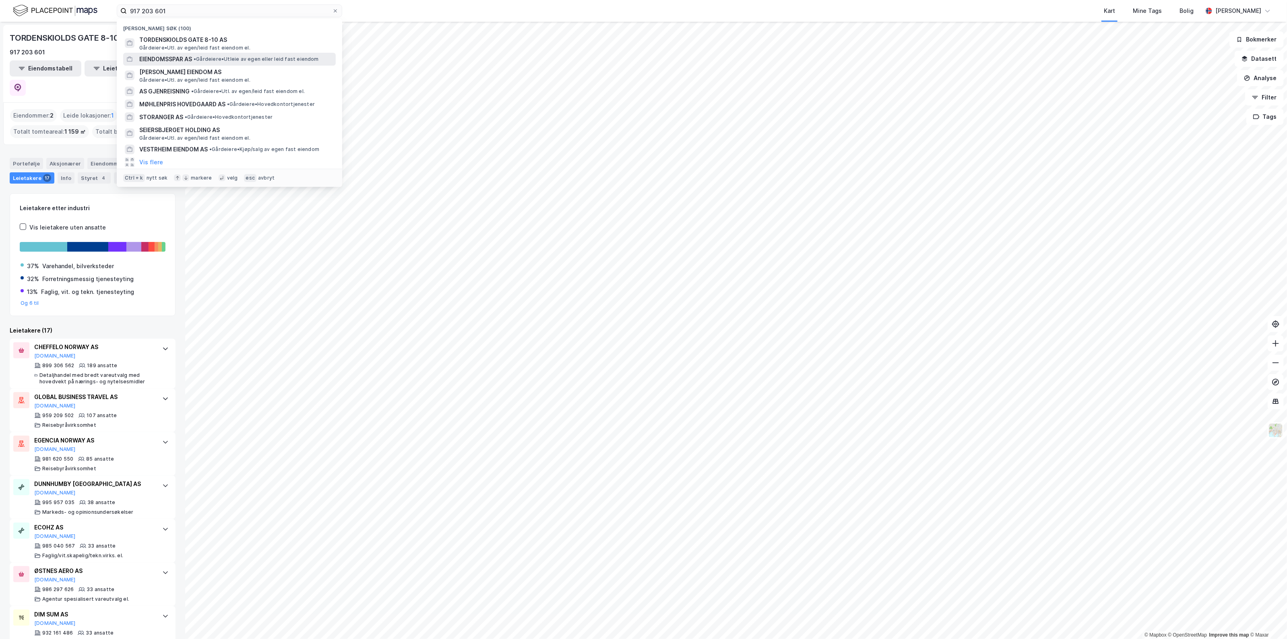
click at [167, 59] on span "EIENDOMSSPAR AS" at bounding box center [165, 59] width 53 height 10
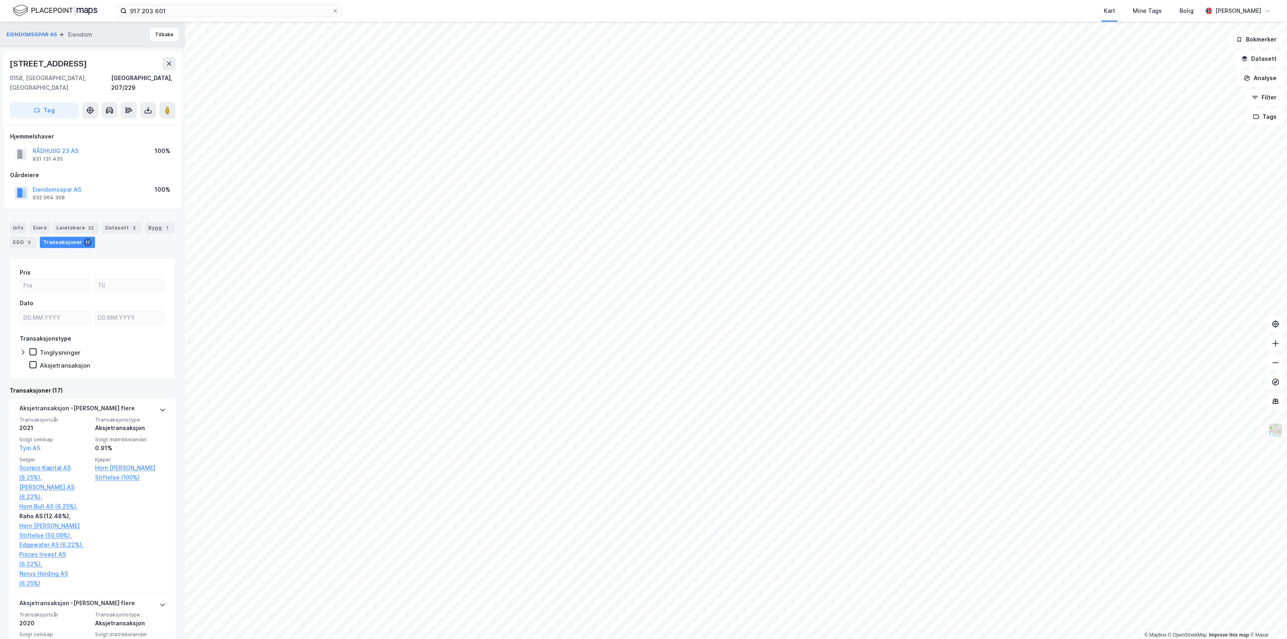
click at [106, 150] on div "RÅDHUSG 23 AS 931 131 435 100%" at bounding box center [92, 153] width 165 height 19
click at [25, 222] on div "Info" at bounding box center [18, 227] width 17 height 11
